Goal: Information Seeking & Learning: Learn about a topic

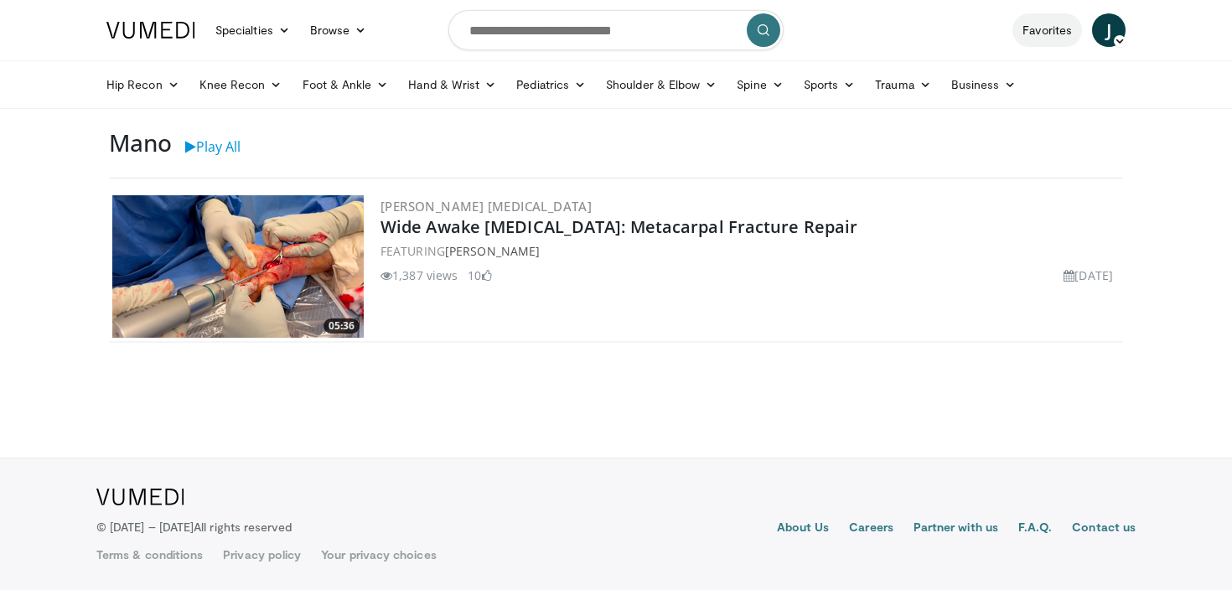
click at [1028, 37] on link "Favorites" at bounding box center [1048, 30] width 70 height 34
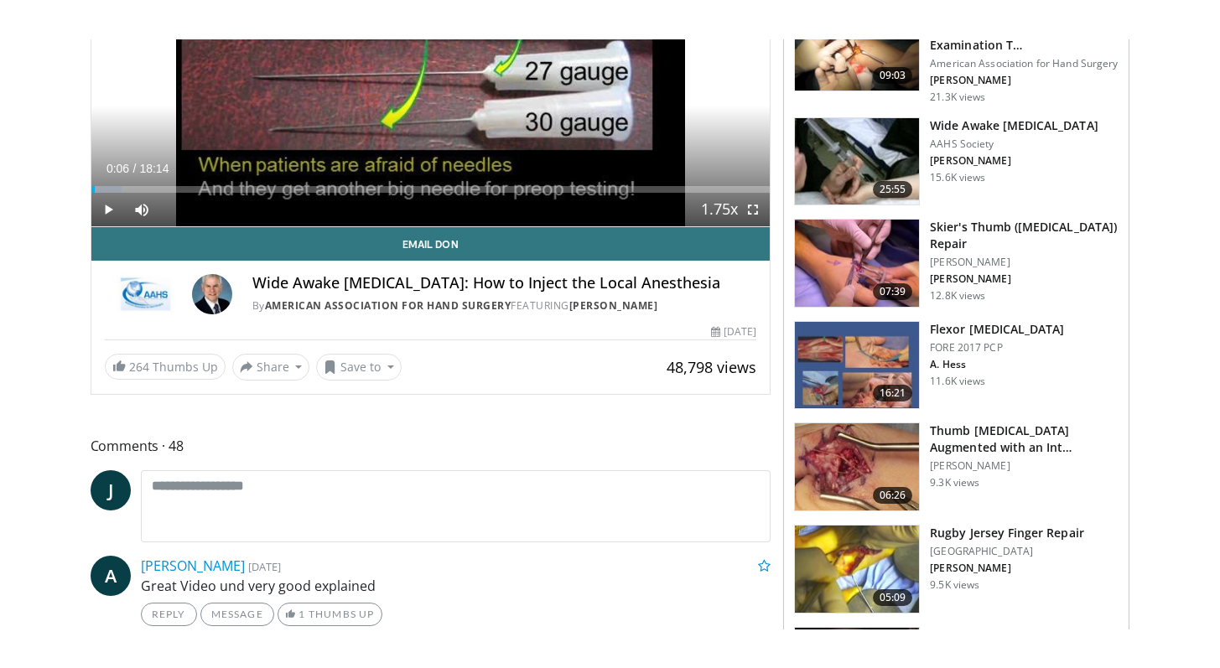
scroll to position [407, 0]
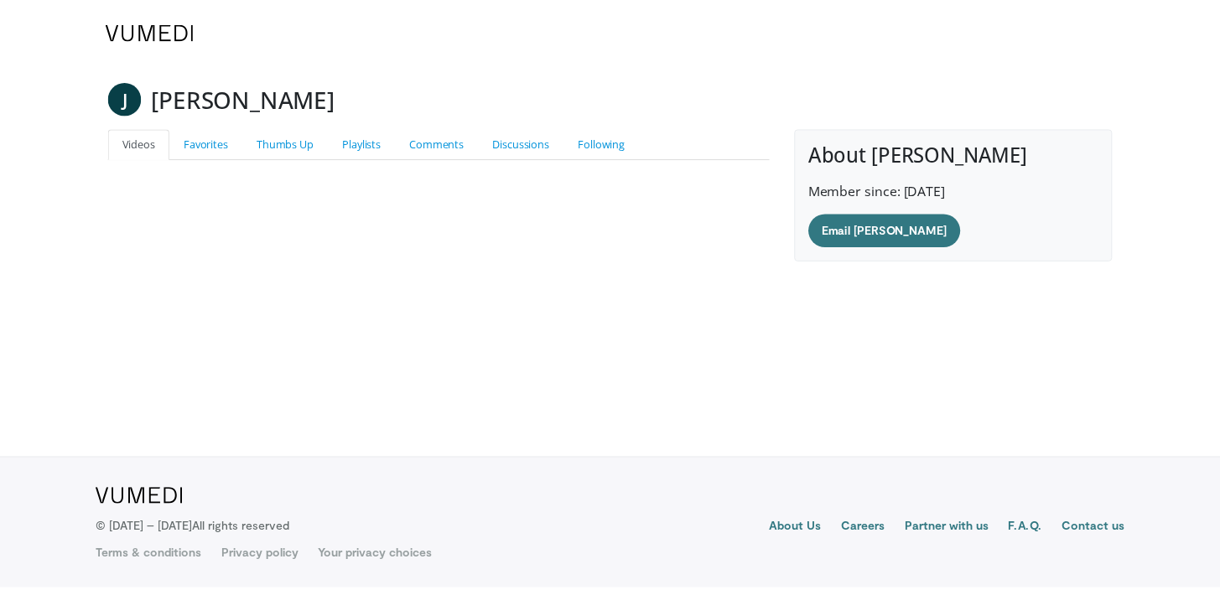
scroll to position [125, 0]
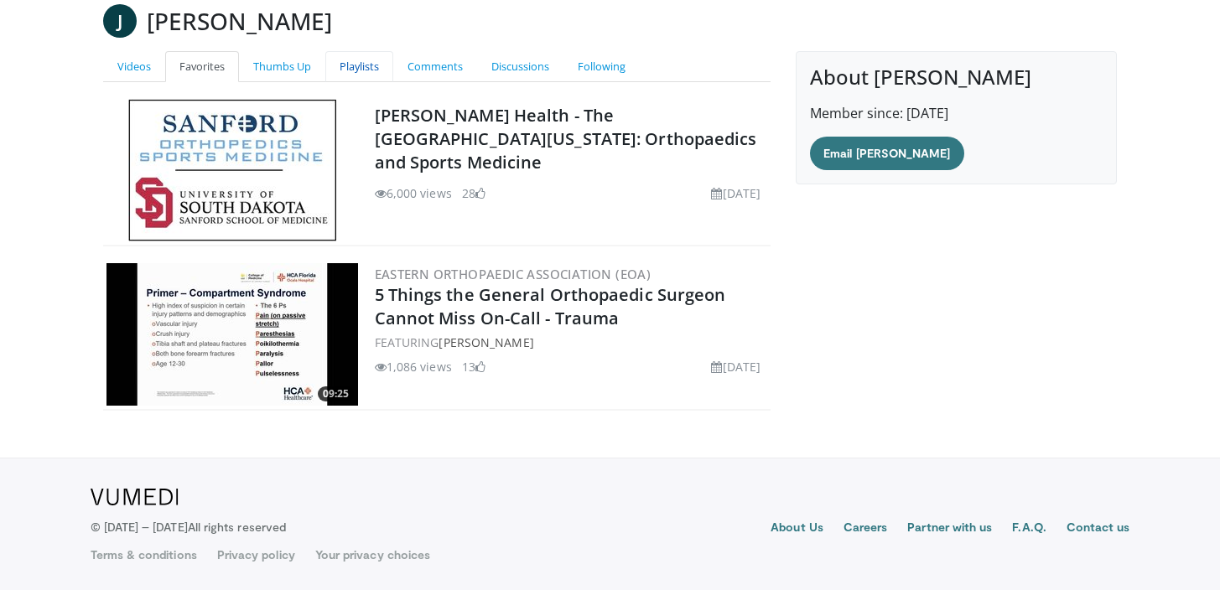
click at [376, 75] on link "Playlists" at bounding box center [359, 66] width 68 height 31
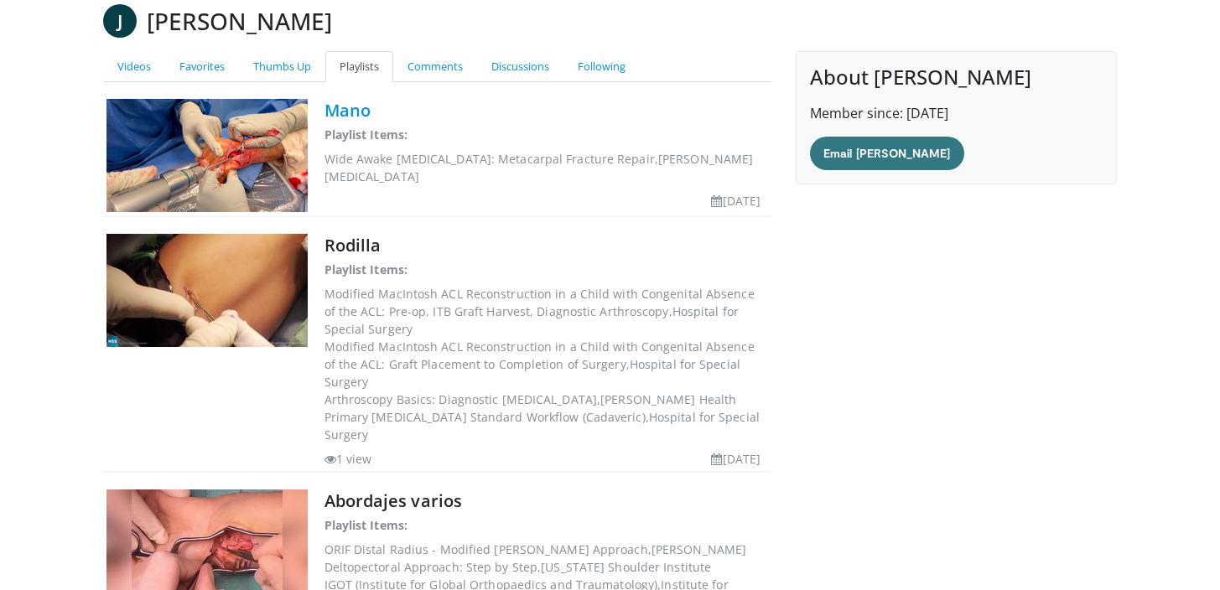
click at [342, 112] on link "Mano" at bounding box center [347, 110] width 46 height 23
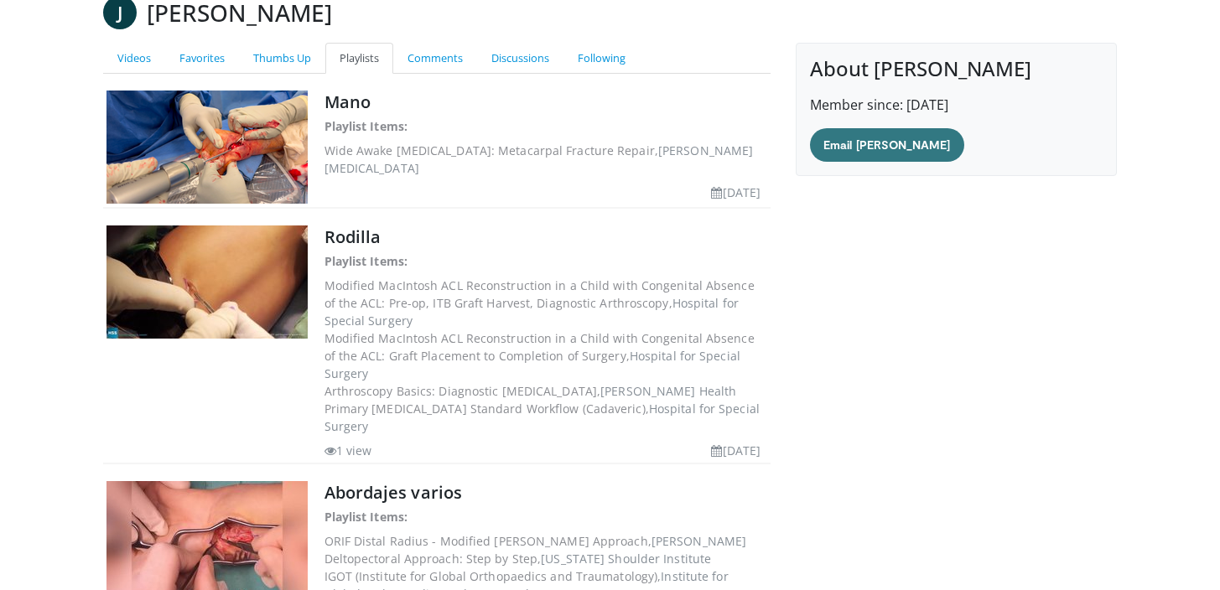
scroll to position [286, 0]
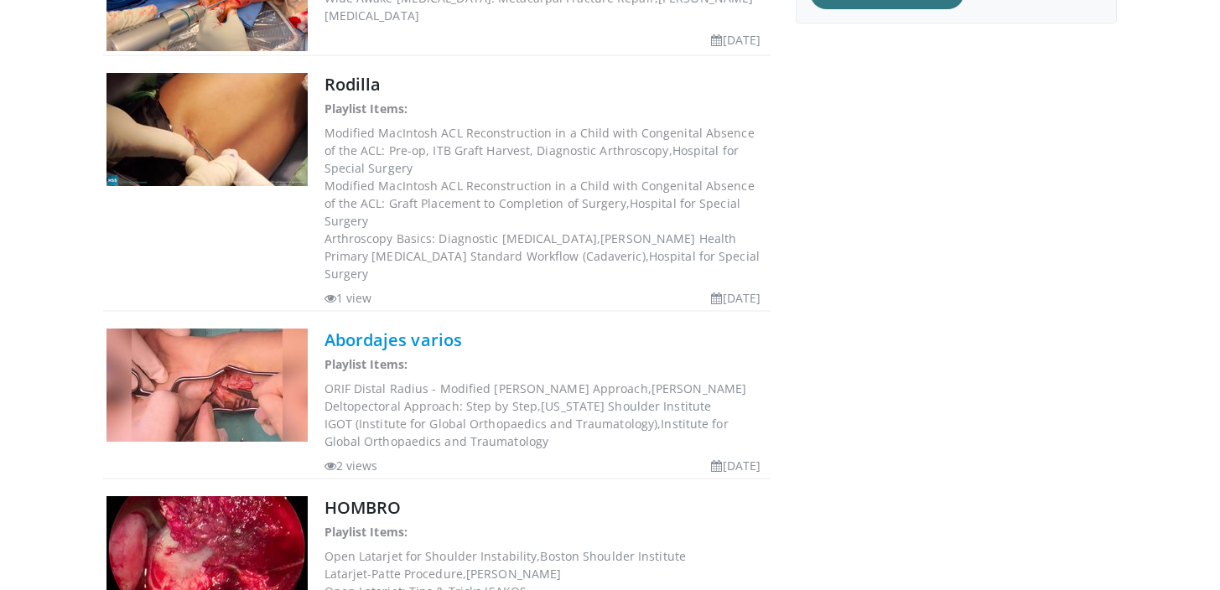
click at [373, 329] on link "Abordajes varios" at bounding box center [393, 340] width 138 height 23
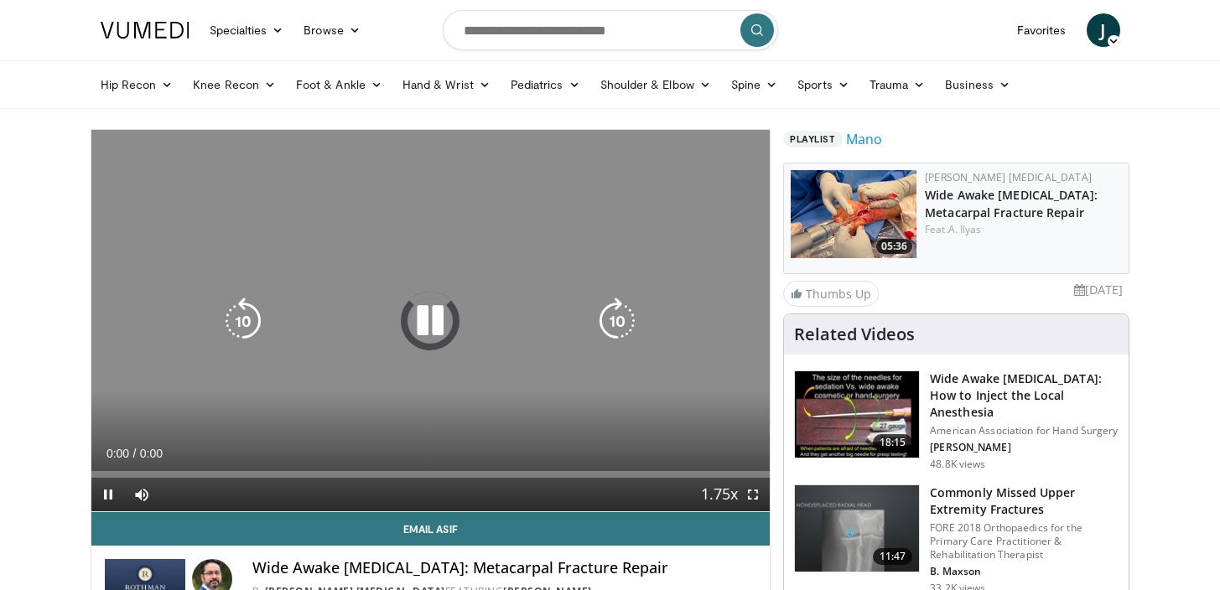
click at [428, 314] on icon "Video Player" at bounding box center [430, 321] width 47 height 47
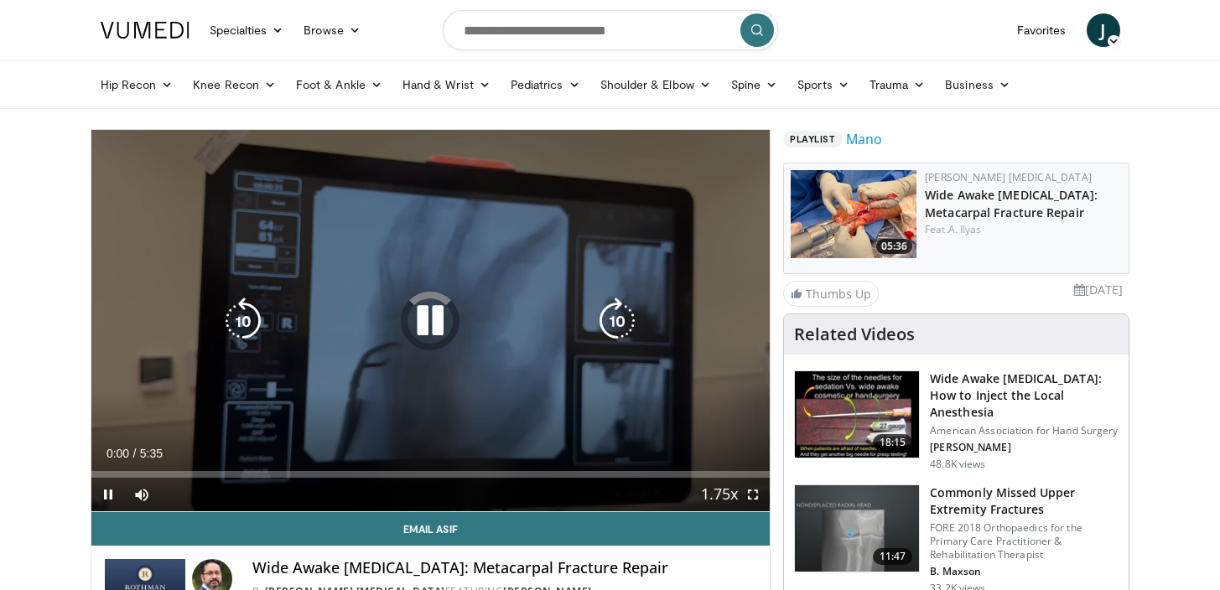
click at [392, 293] on div "10 seconds Tap to unmute" at bounding box center [430, 320] width 679 height 381
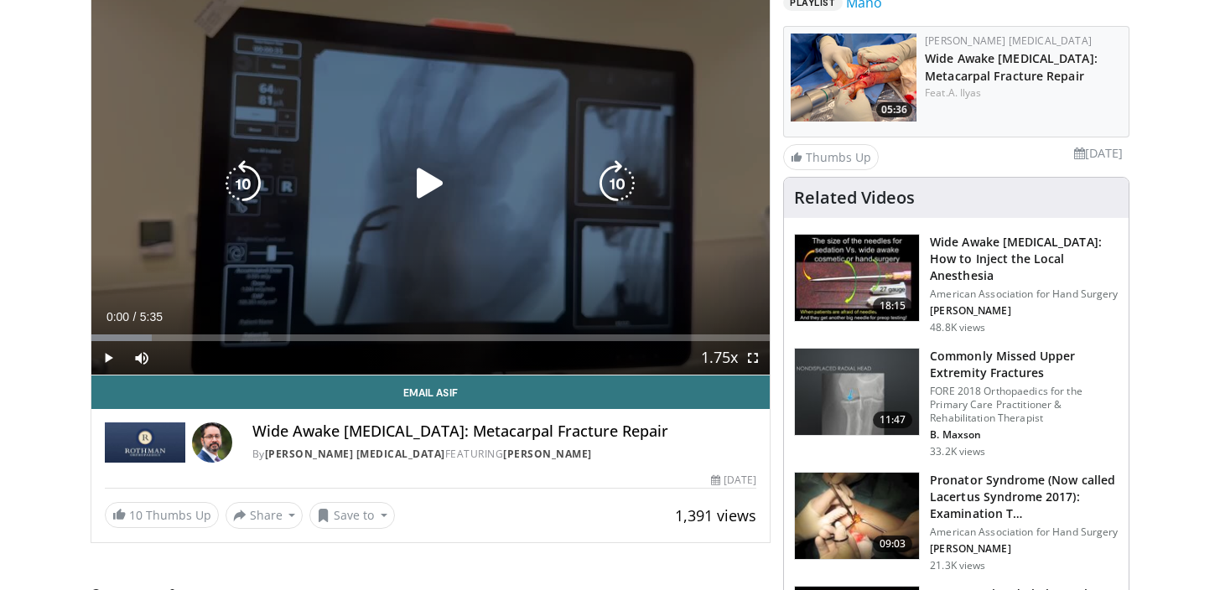
scroll to position [119, 0]
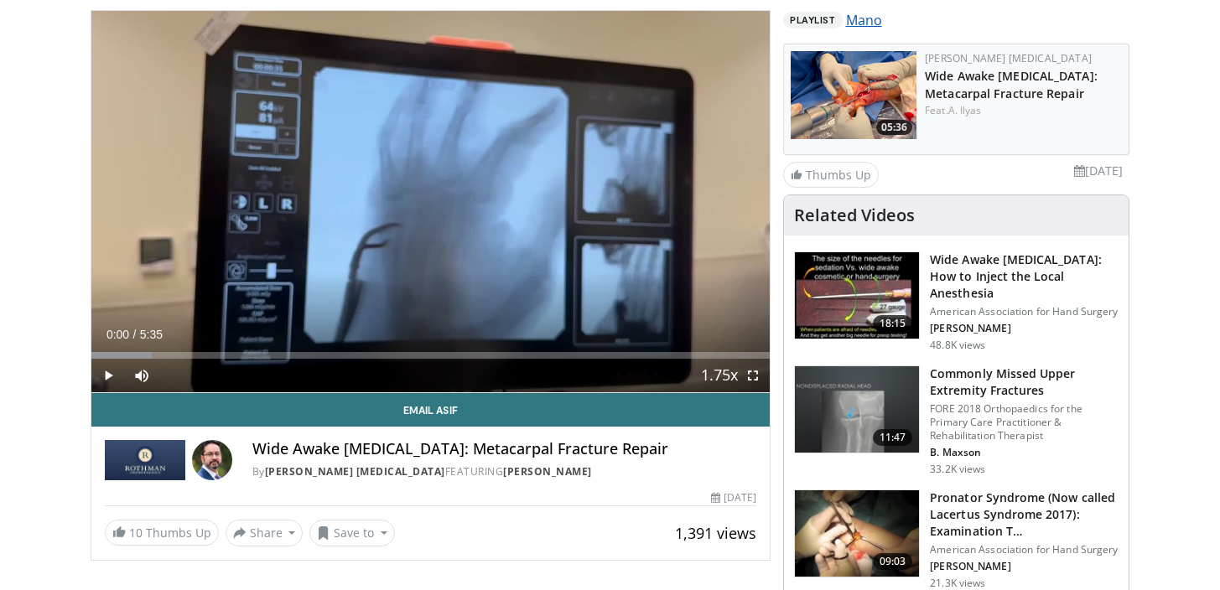
click at [851, 28] on link "Mano" at bounding box center [864, 20] width 36 height 20
click at [811, 23] on span "Playlist" at bounding box center [812, 20] width 59 height 17
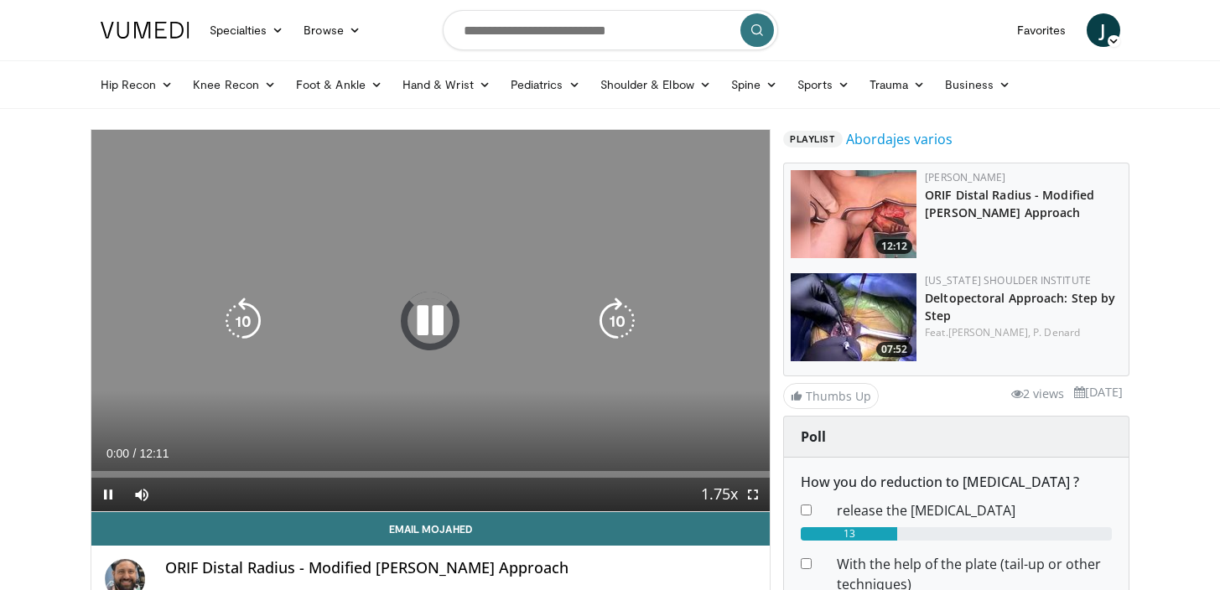
click at [428, 322] on icon "Video Player" at bounding box center [430, 321] width 47 height 47
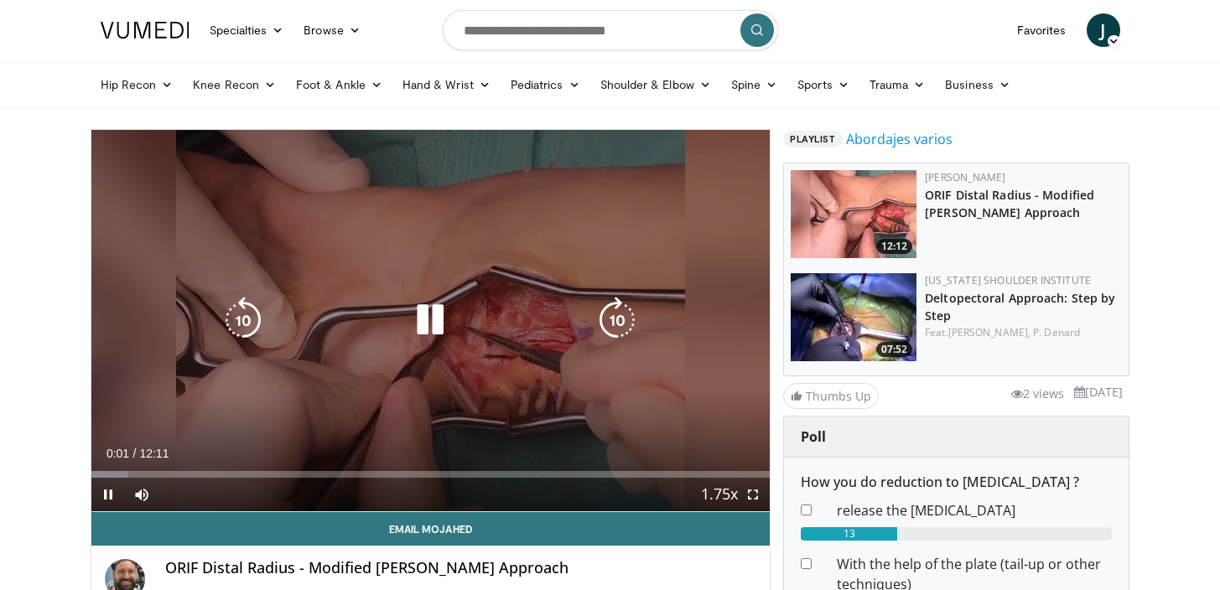
click at [402, 293] on div "10 seconds Tap to unmute" at bounding box center [430, 320] width 679 height 381
click at [434, 326] on icon "Video Player" at bounding box center [430, 320] width 47 height 47
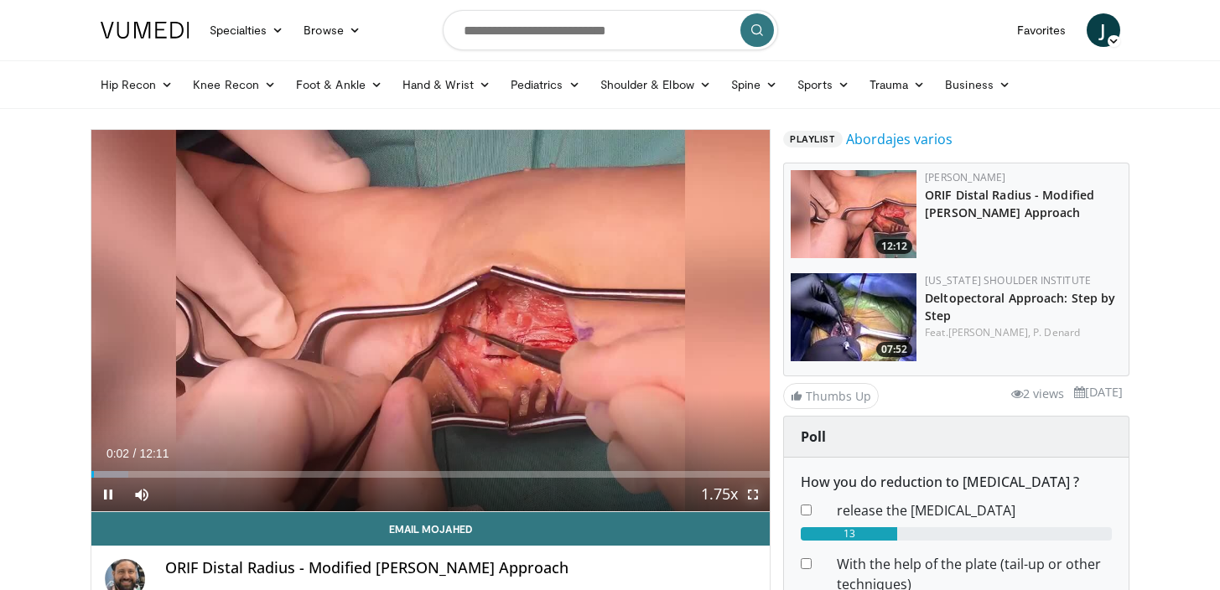
click at [754, 501] on span "Video Player" at bounding box center [753, 495] width 34 height 34
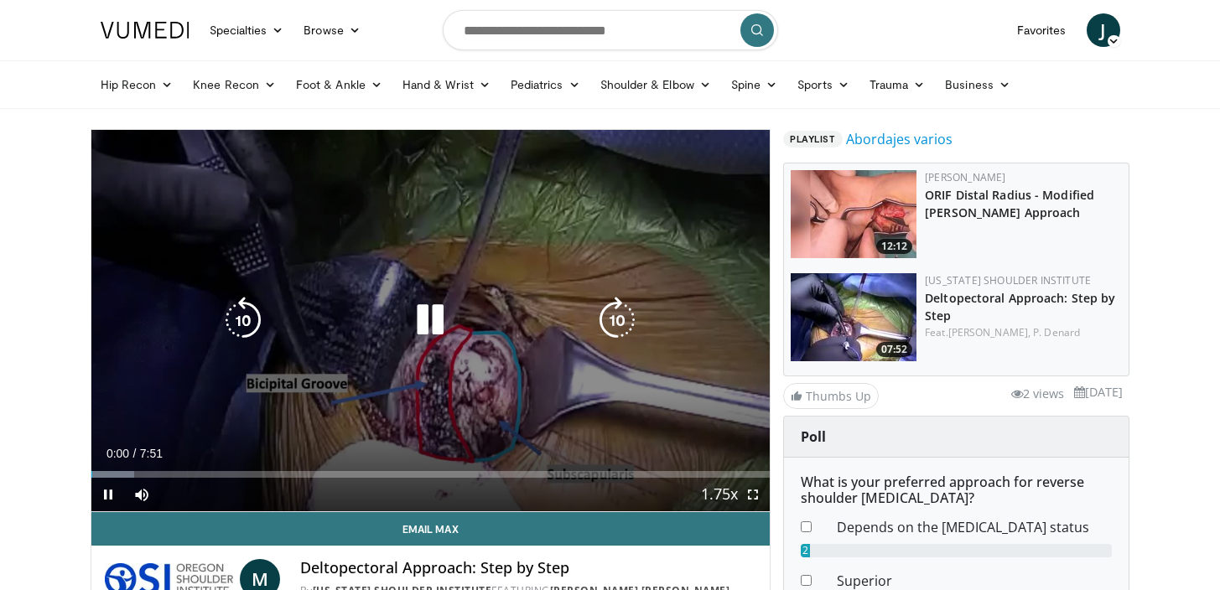
click at [477, 303] on div "10 seconds Tap to unmute" at bounding box center [430, 320] width 679 height 381
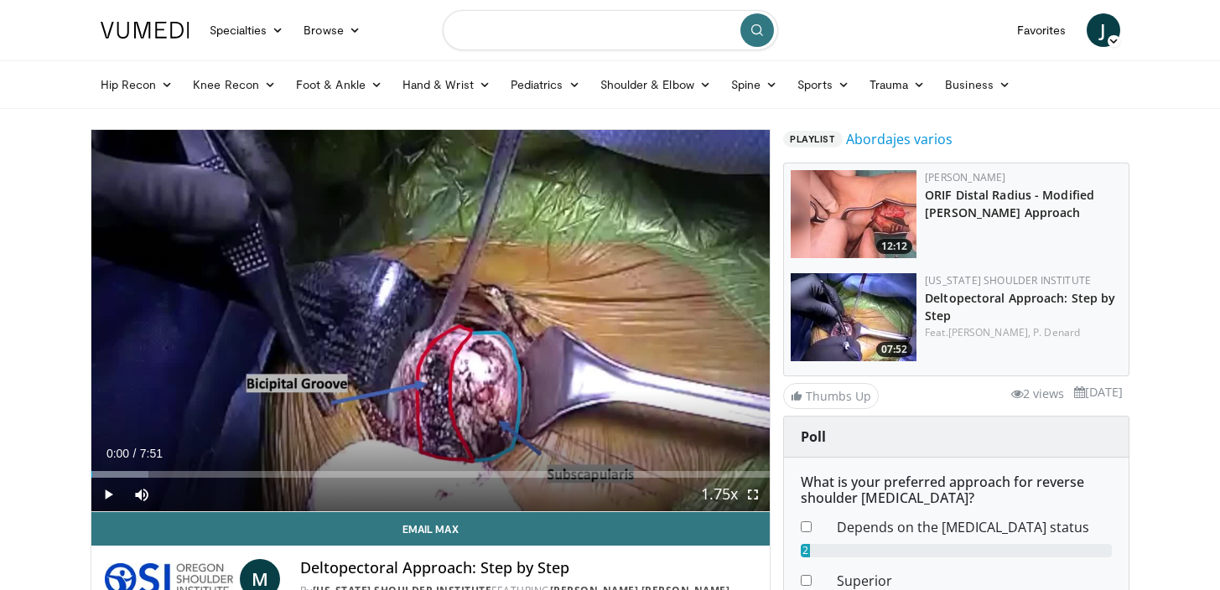
click at [565, 30] on input "Search topics, interventions" at bounding box center [610, 30] width 335 height 40
type input "**********"
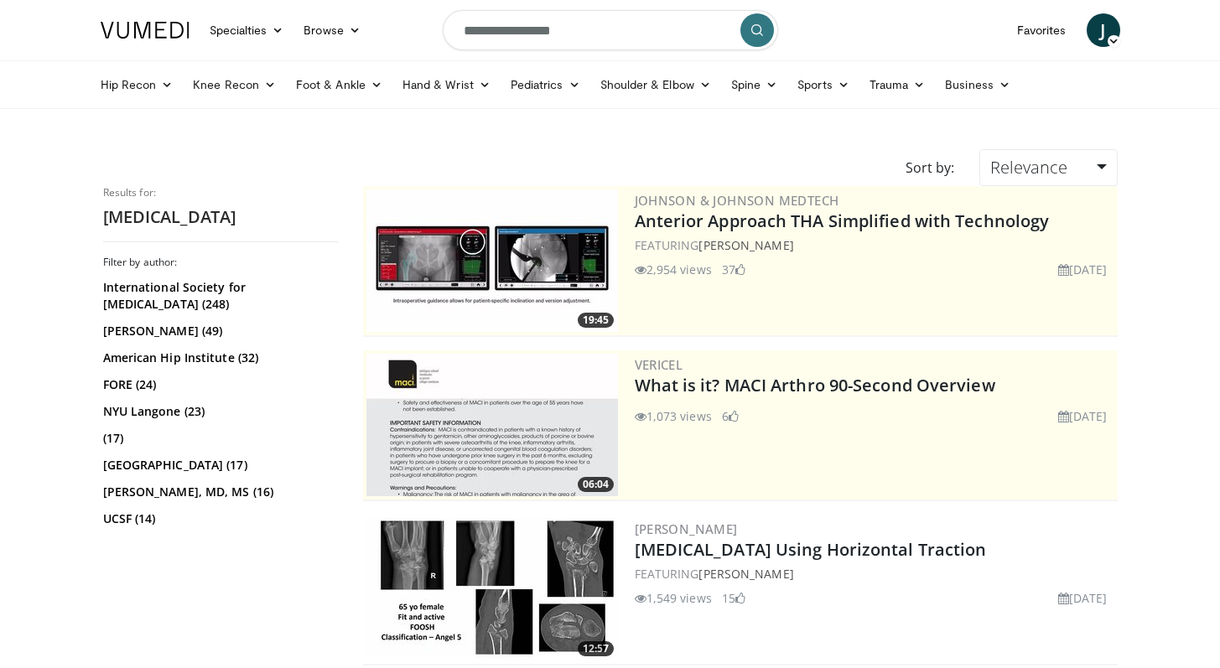
click at [494, 32] on input "**********" at bounding box center [610, 30] width 335 height 40
type input "**********"
